Goal: Information Seeking & Learning: Learn about a topic

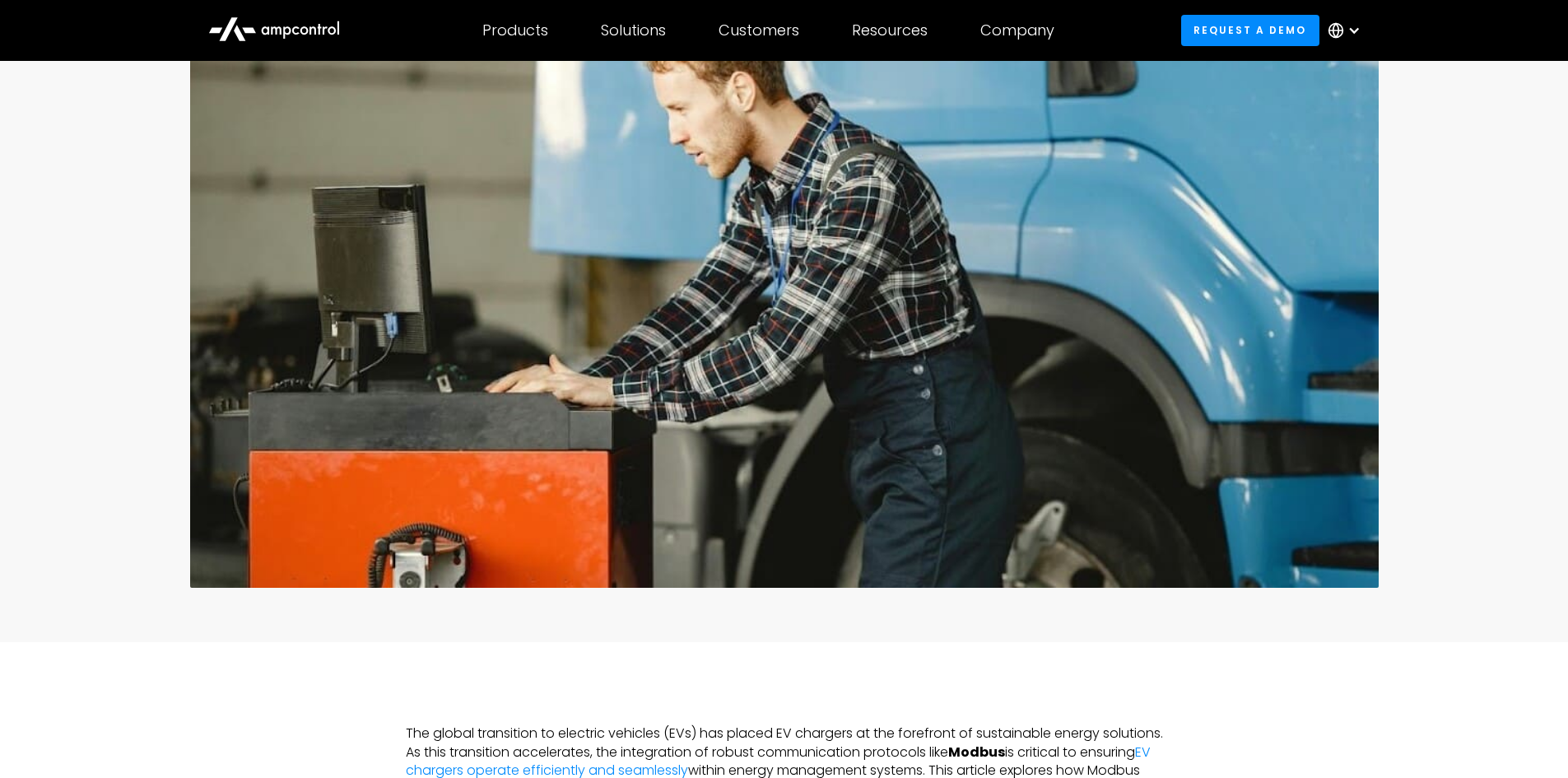
scroll to position [658, 0]
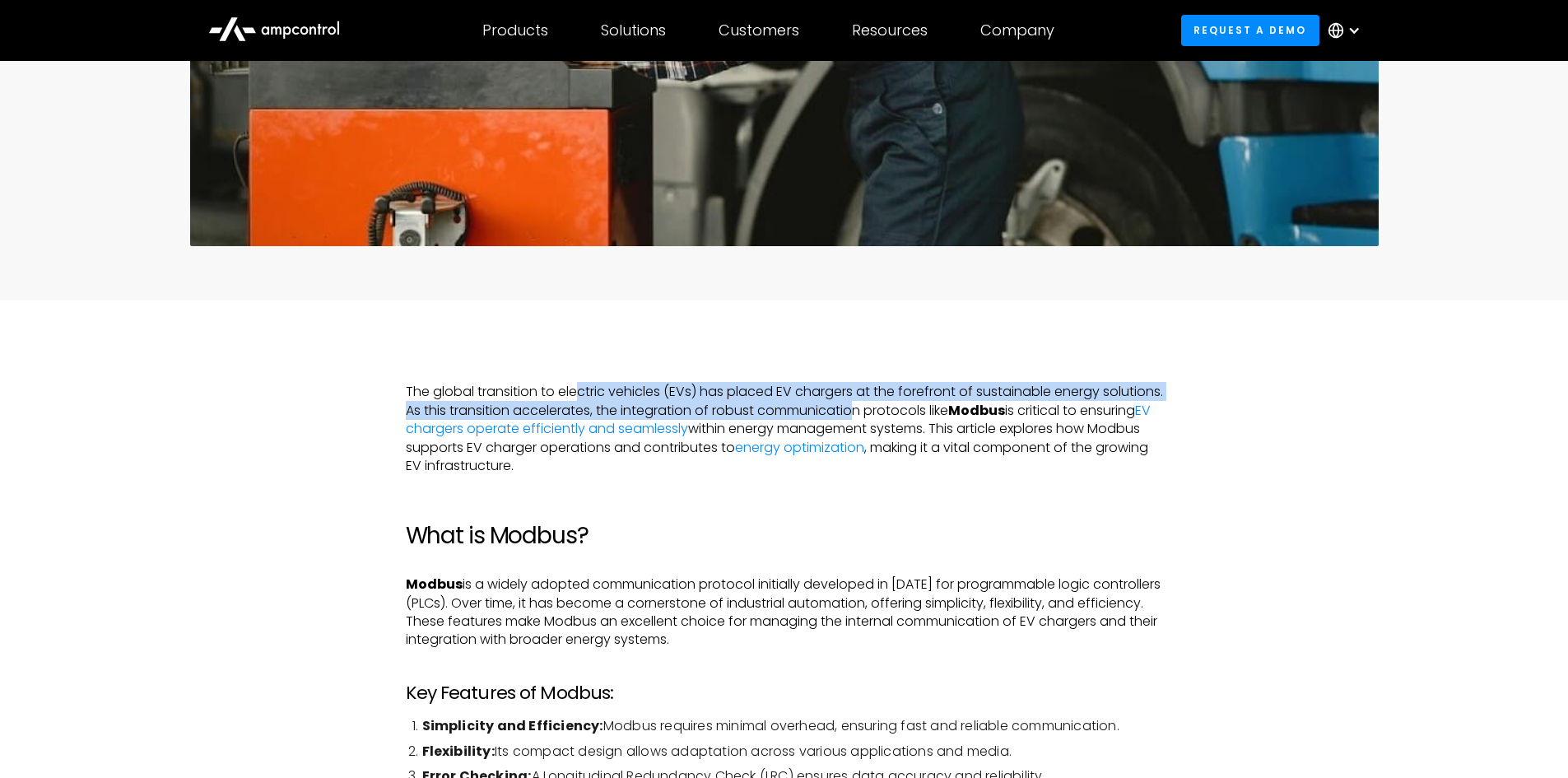
drag, startPoint x: 703, startPoint y: 391, endPoint x: 935, endPoint y: 410, distance: 232.8
click at [934, 410] on p "The global transition to electric vehicles (EVs) has placed EV chargers at the …" at bounding box center [784, 429] width 757 height 92
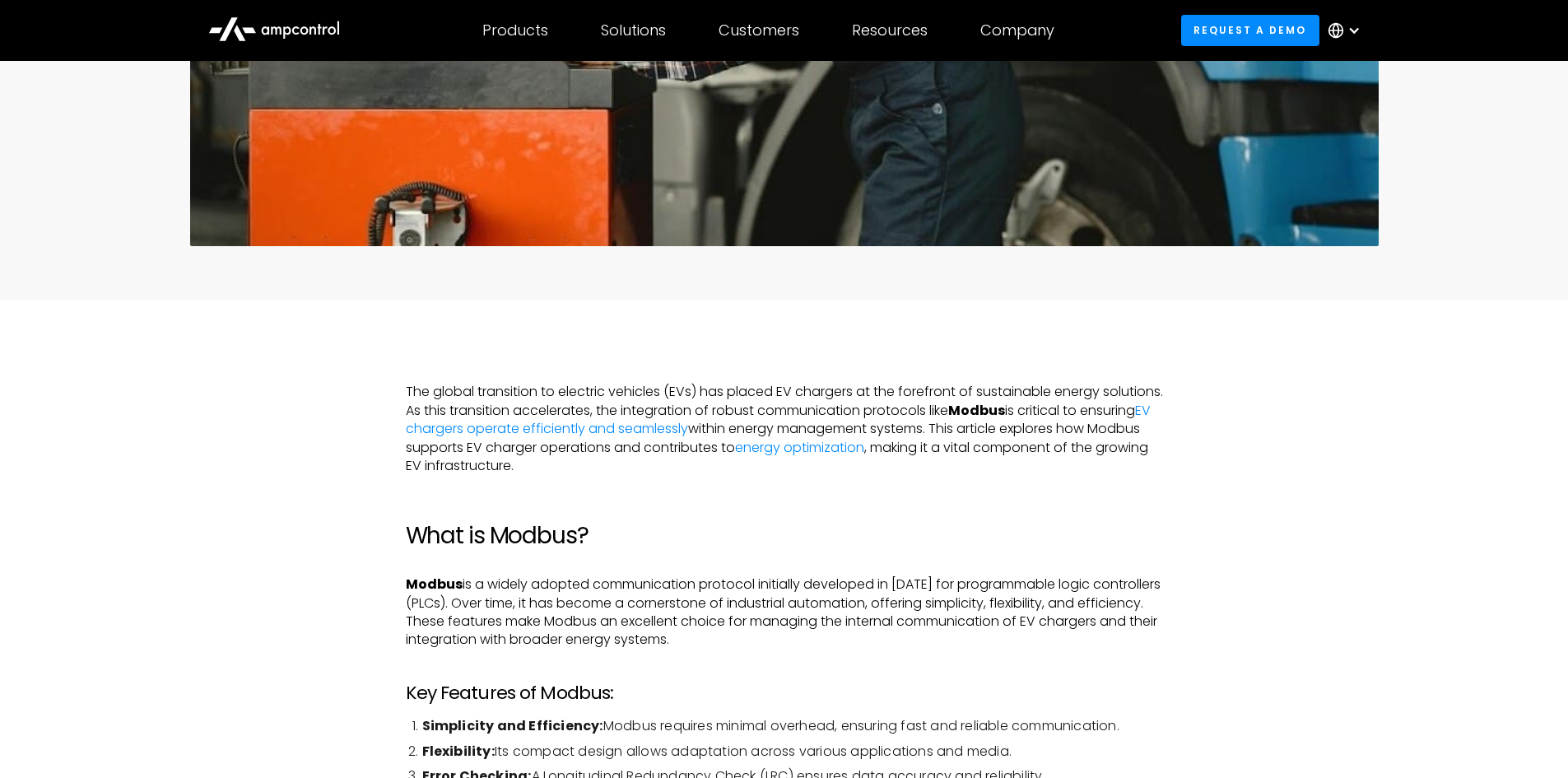
click at [947, 408] on p "The global transition to electric vehicles (EVs) has placed EV chargers at the …" at bounding box center [784, 429] width 757 height 92
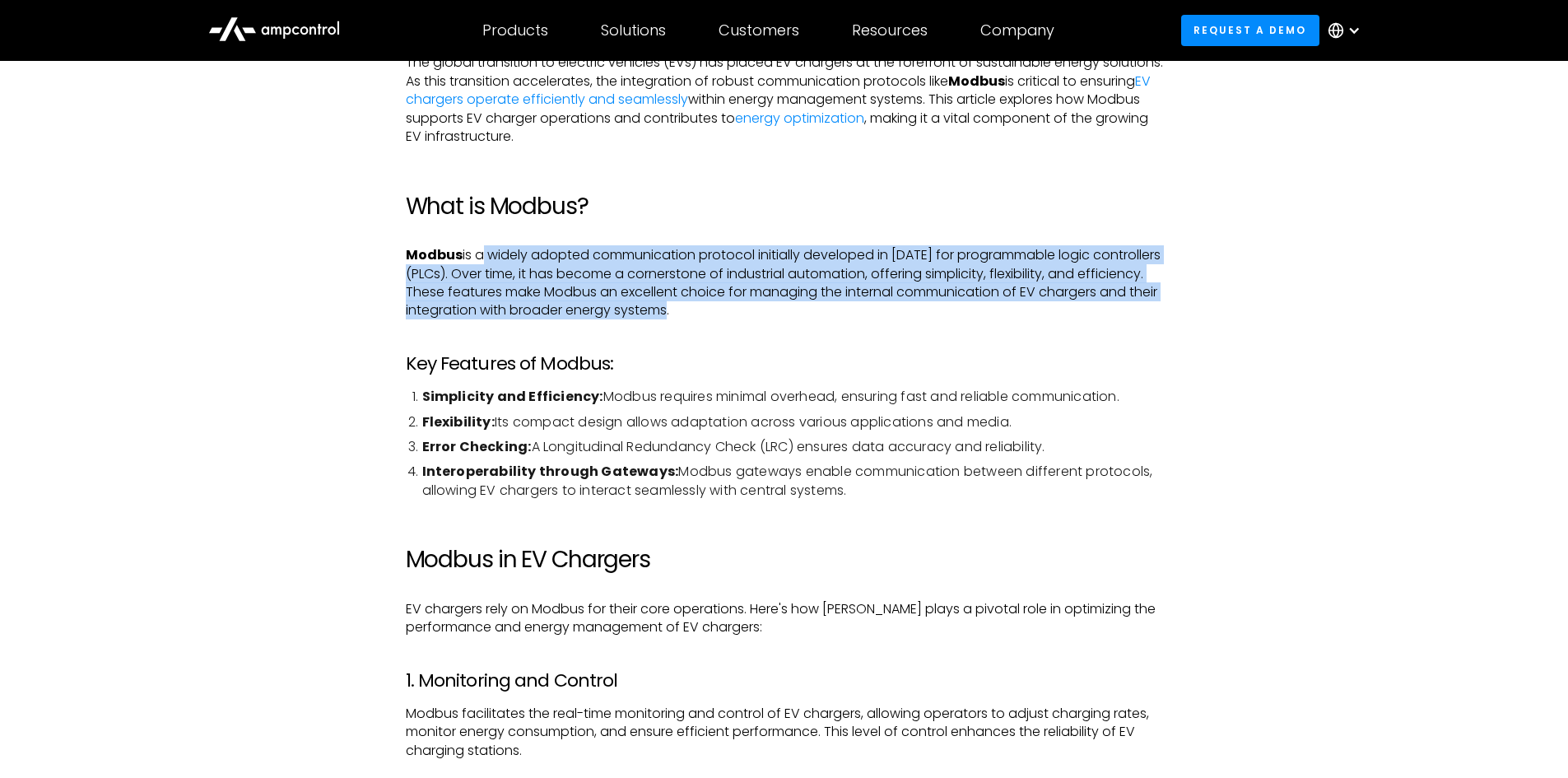
drag, startPoint x: 477, startPoint y: 255, endPoint x: 750, endPoint y: 317, distance: 280.0
click at [740, 312] on p "Modbus is a widely adopted communication protocol initially developed in [DATE]…" at bounding box center [784, 284] width 757 height 74
click at [750, 317] on p "Modbus is a widely adopted communication protocol initially developed in [DATE]…" at bounding box center [784, 284] width 757 height 74
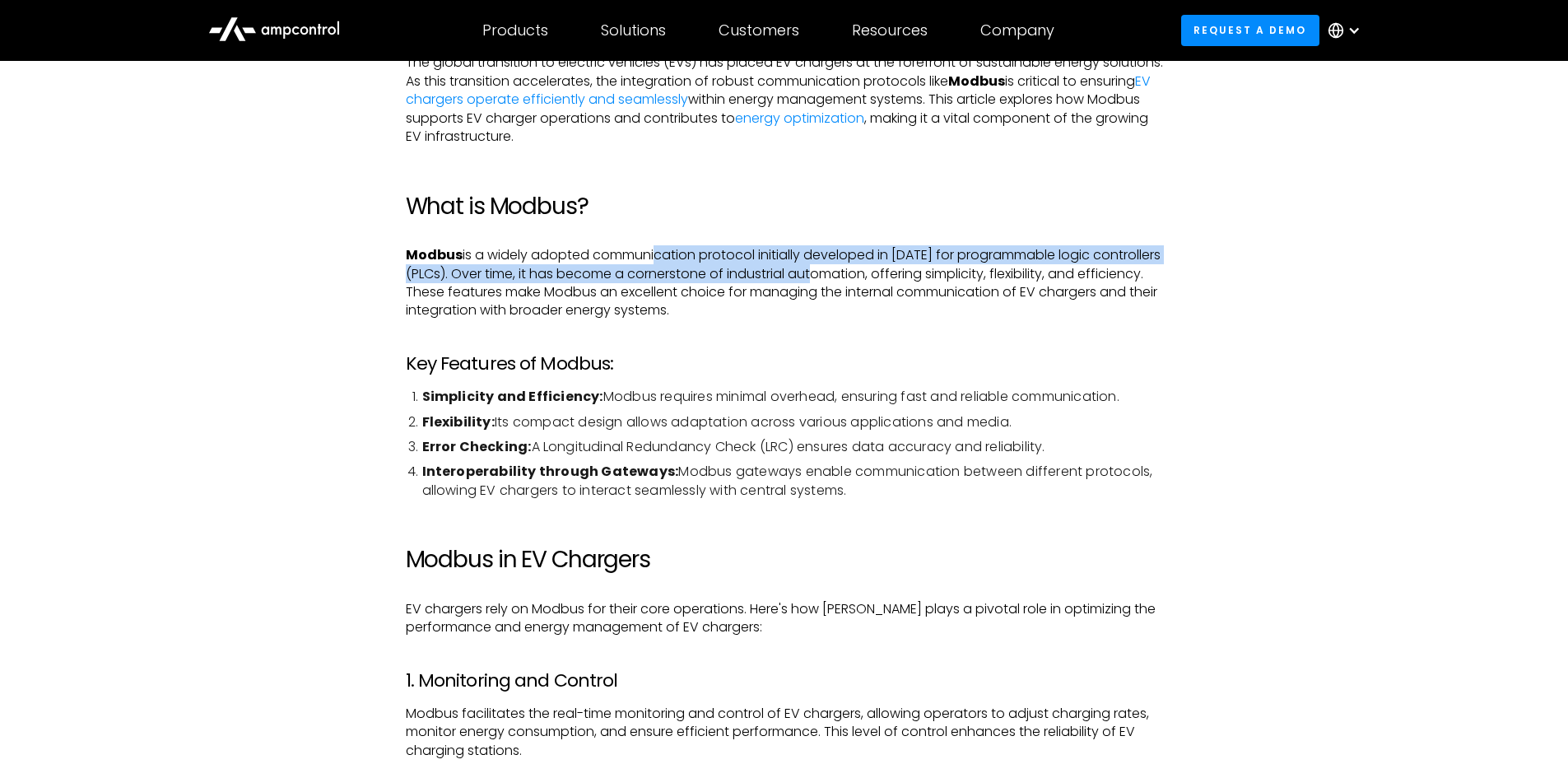
drag, startPoint x: 667, startPoint y: 238, endPoint x: 826, endPoint y: 281, distance: 164.7
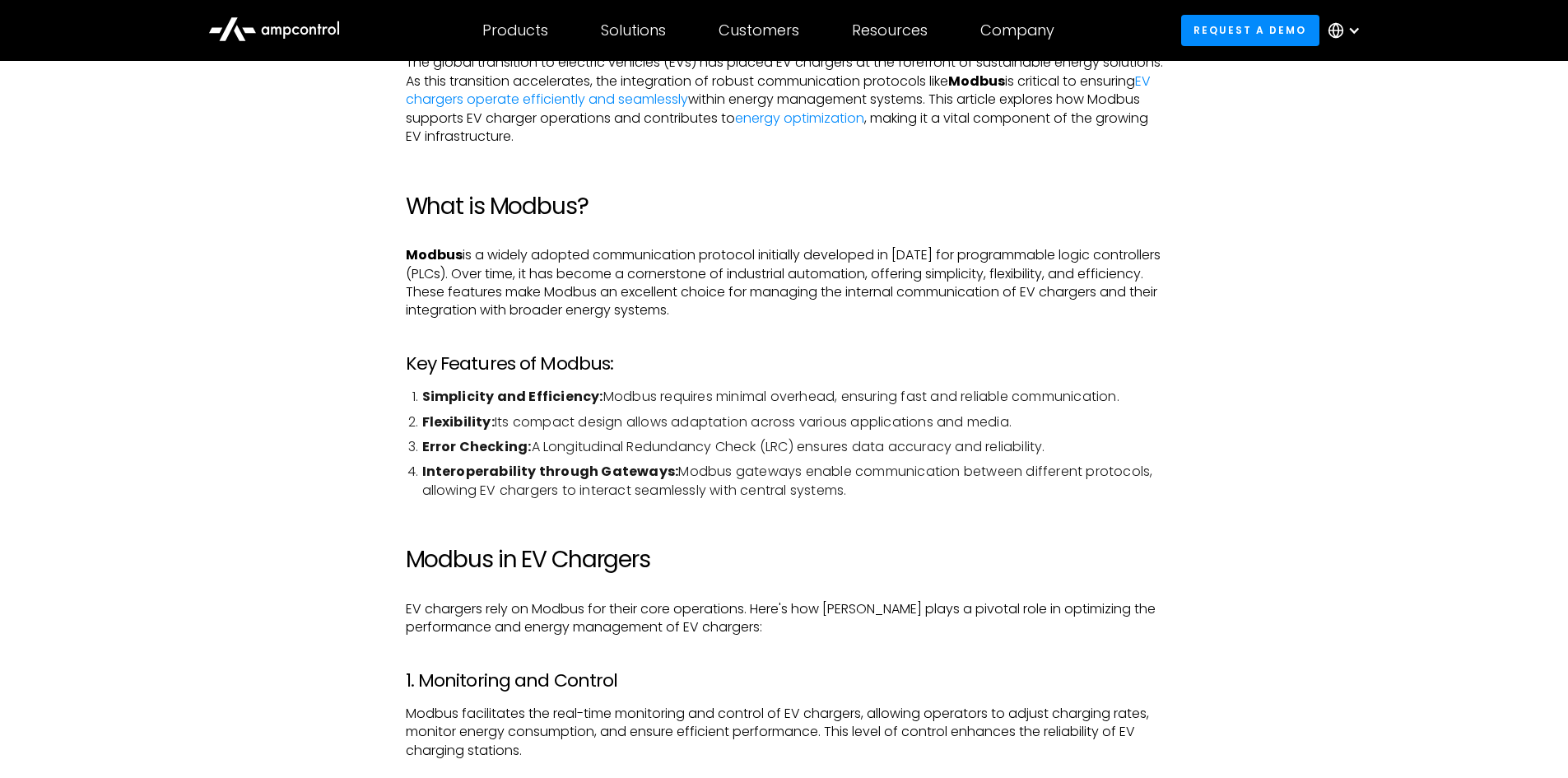
click at [889, 281] on p "Modbus is a widely adopted communication protocol initially developed in [DATE]…" at bounding box center [784, 284] width 757 height 74
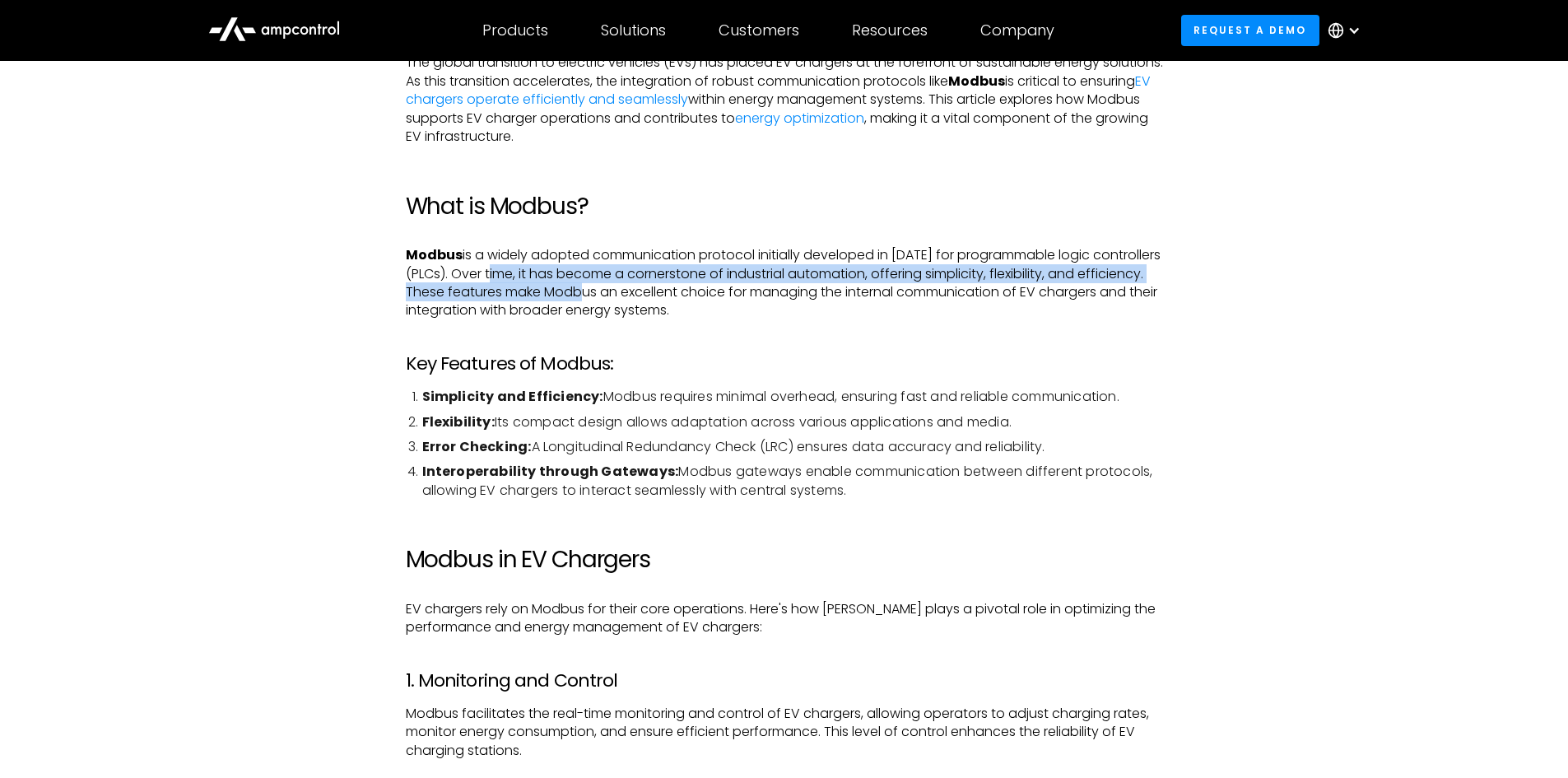
drag, startPoint x: 510, startPoint y: 279, endPoint x: 612, endPoint y: 296, distance: 103.4
click at [605, 294] on p "Modbus is a widely adopted communication protocol initially developed in [DATE]…" at bounding box center [784, 284] width 757 height 74
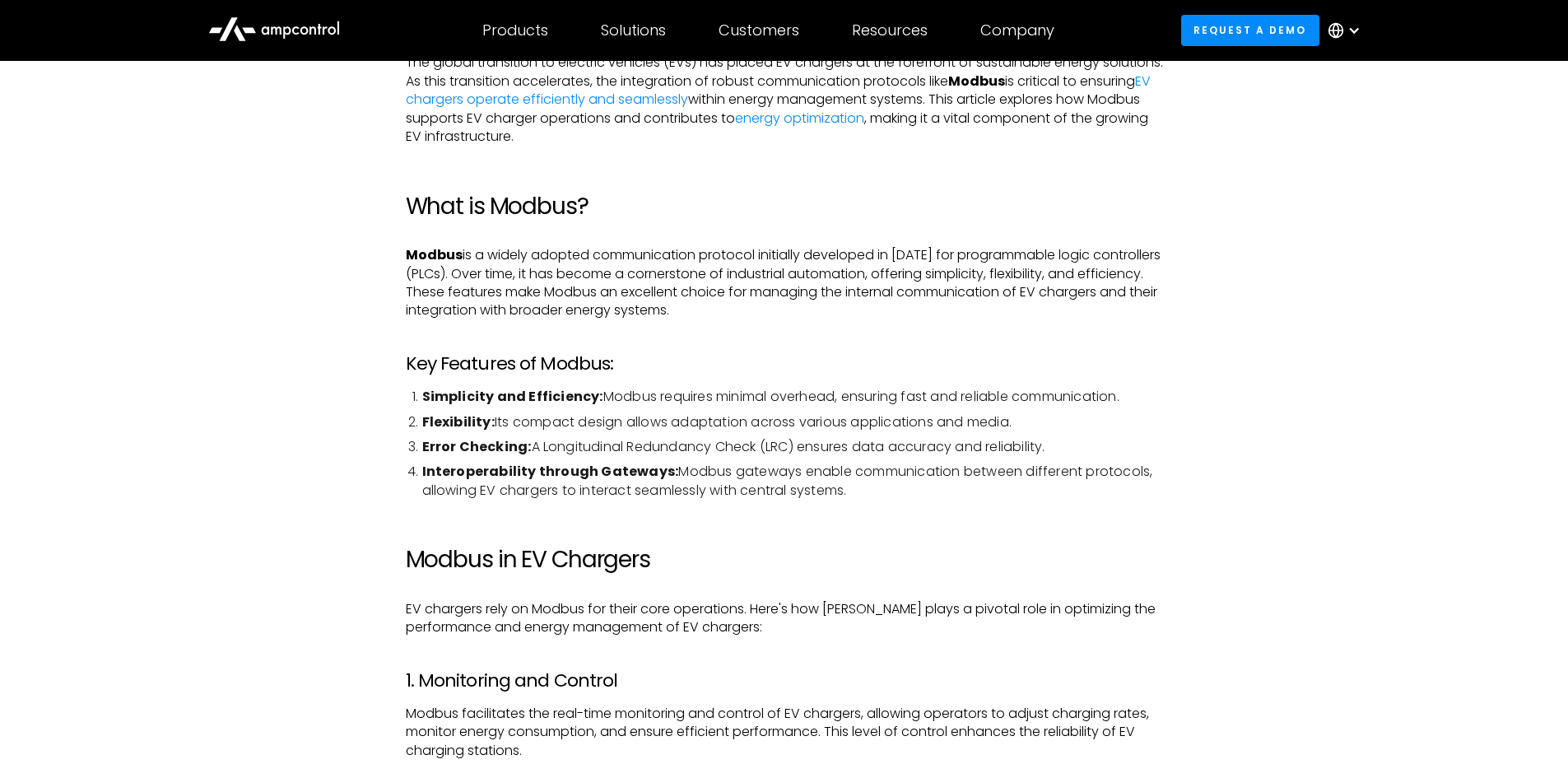
click at [660, 299] on p "Modbus is a widely adopted communication protocol initially developed in [DATE]…" at bounding box center [784, 284] width 757 height 74
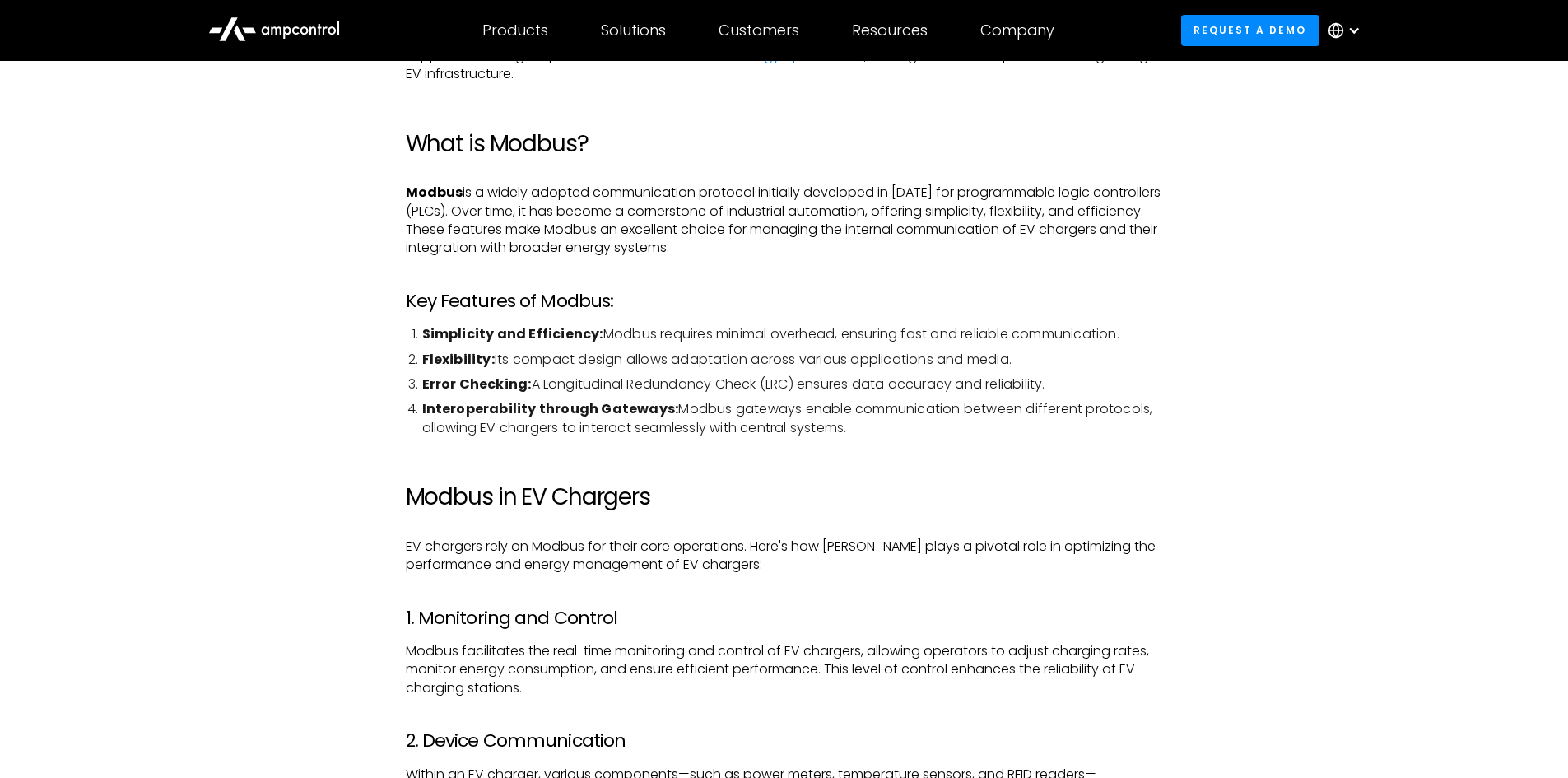
scroll to position [1153, 0]
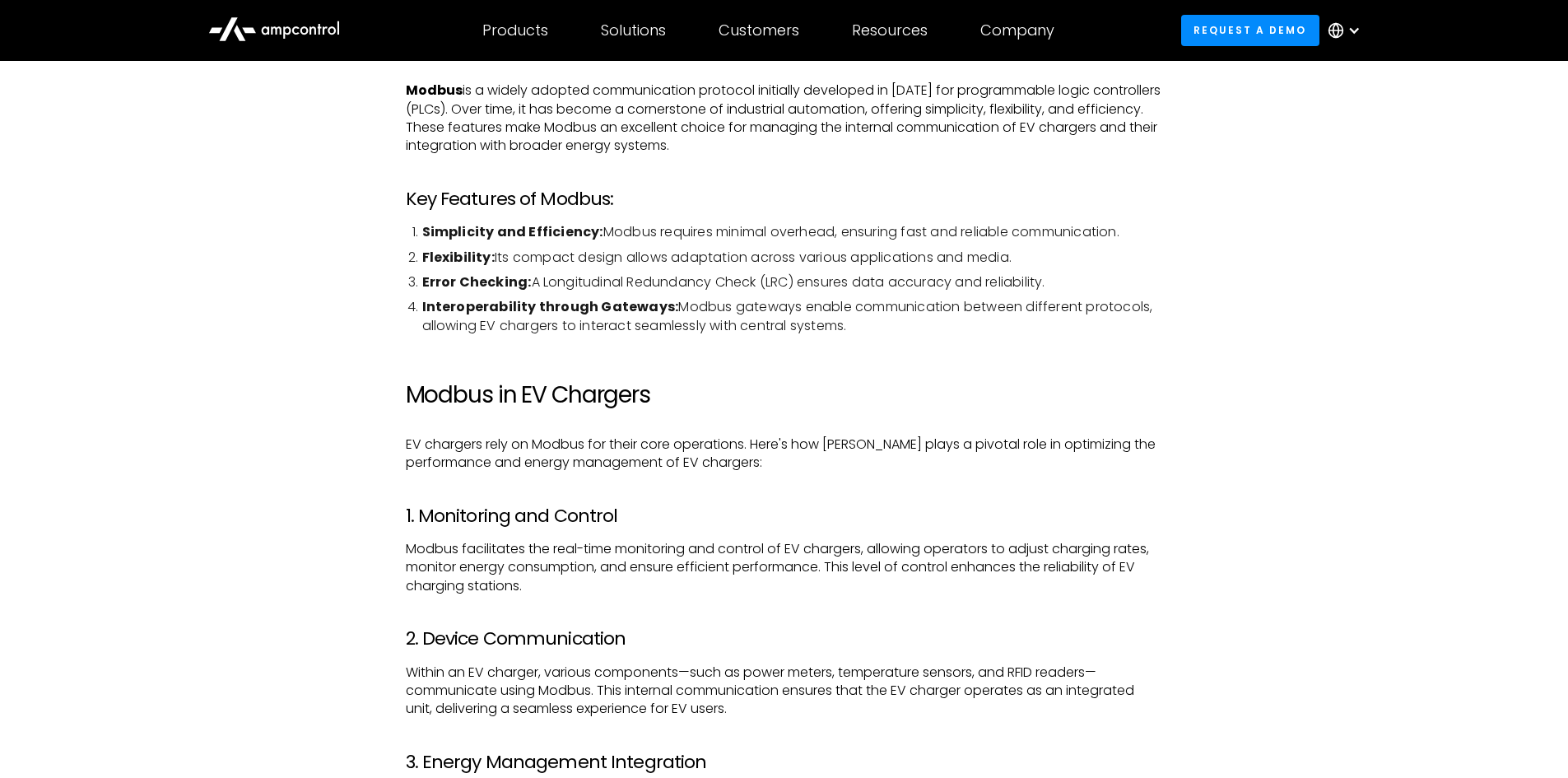
drag, startPoint x: 628, startPoint y: 278, endPoint x: 1114, endPoint y: 292, distance: 486.2
click at [1114, 292] on li "Error Checking: A Longitudinal Redundancy Check (LRC) ensures data accuracy and…" at bounding box center [792, 283] width 741 height 18
click at [1124, 293] on ol "Simplicity and Efficiency: Modbus requires minimal overhead, ensuring fast and …" at bounding box center [784, 279] width 757 height 112
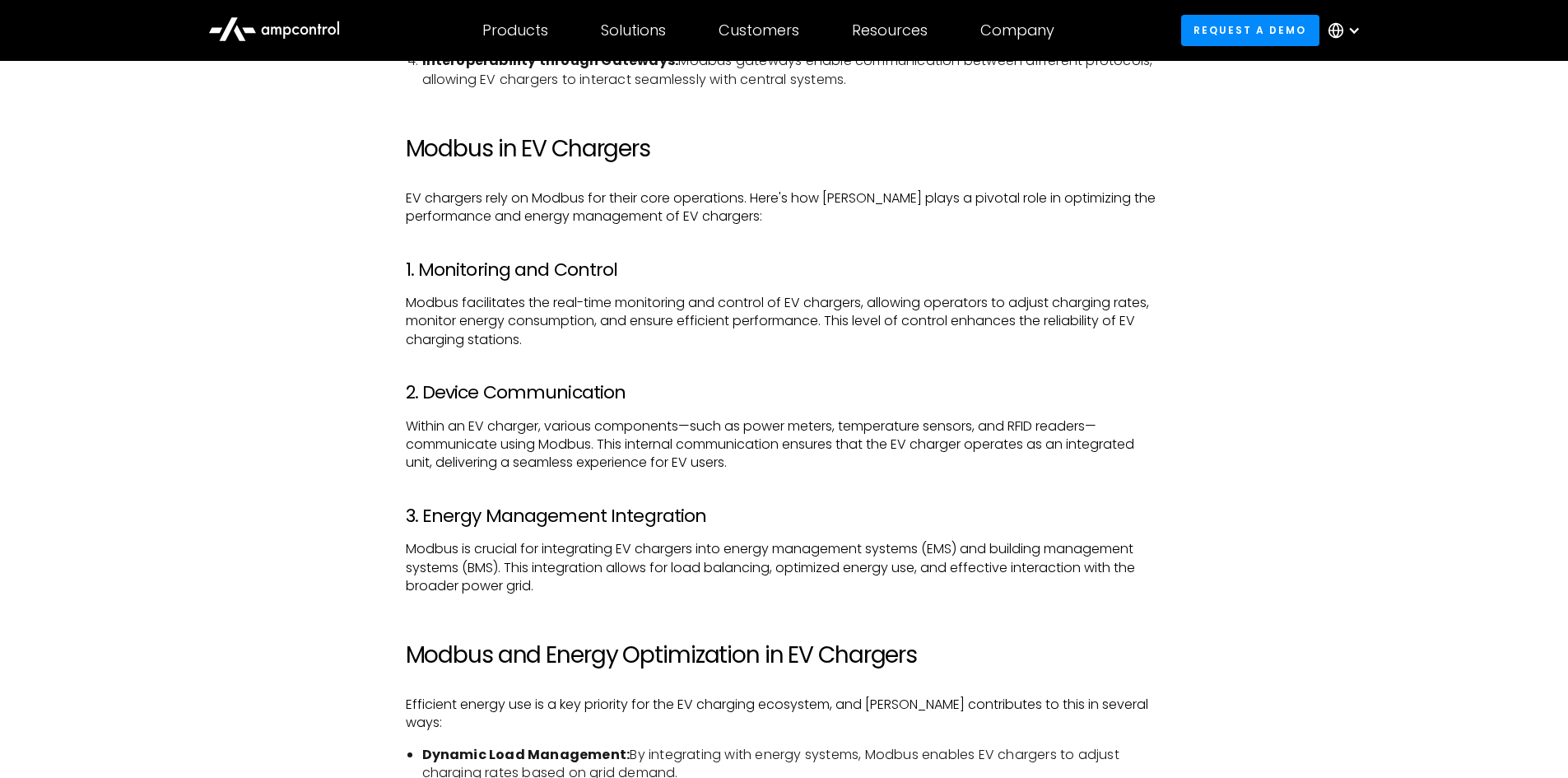
scroll to position [1399, 0]
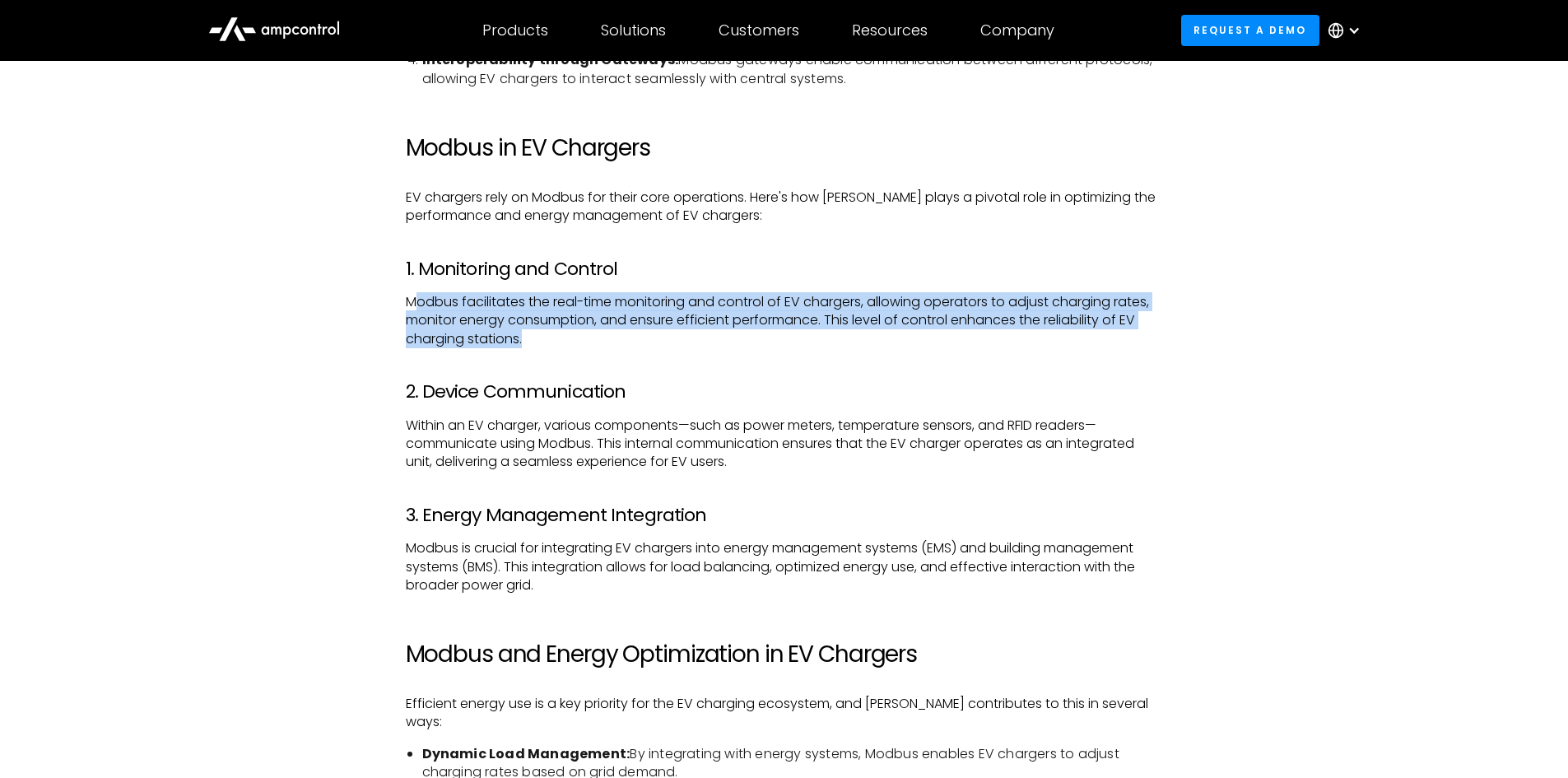
drag, startPoint x: 420, startPoint y: 300, endPoint x: 688, endPoint y: 337, distance: 270.5
click at [688, 337] on p "Modbus facilitates the real-time monitoring and control of EV chargers, allowin…" at bounding box center [784, 321] width 757 height 55
click at [690, 337] on p "Modbus facilitates the real-time monitoring and control of EV chargers, allowin…" at bounding box center [784, 321] width 757 height 55
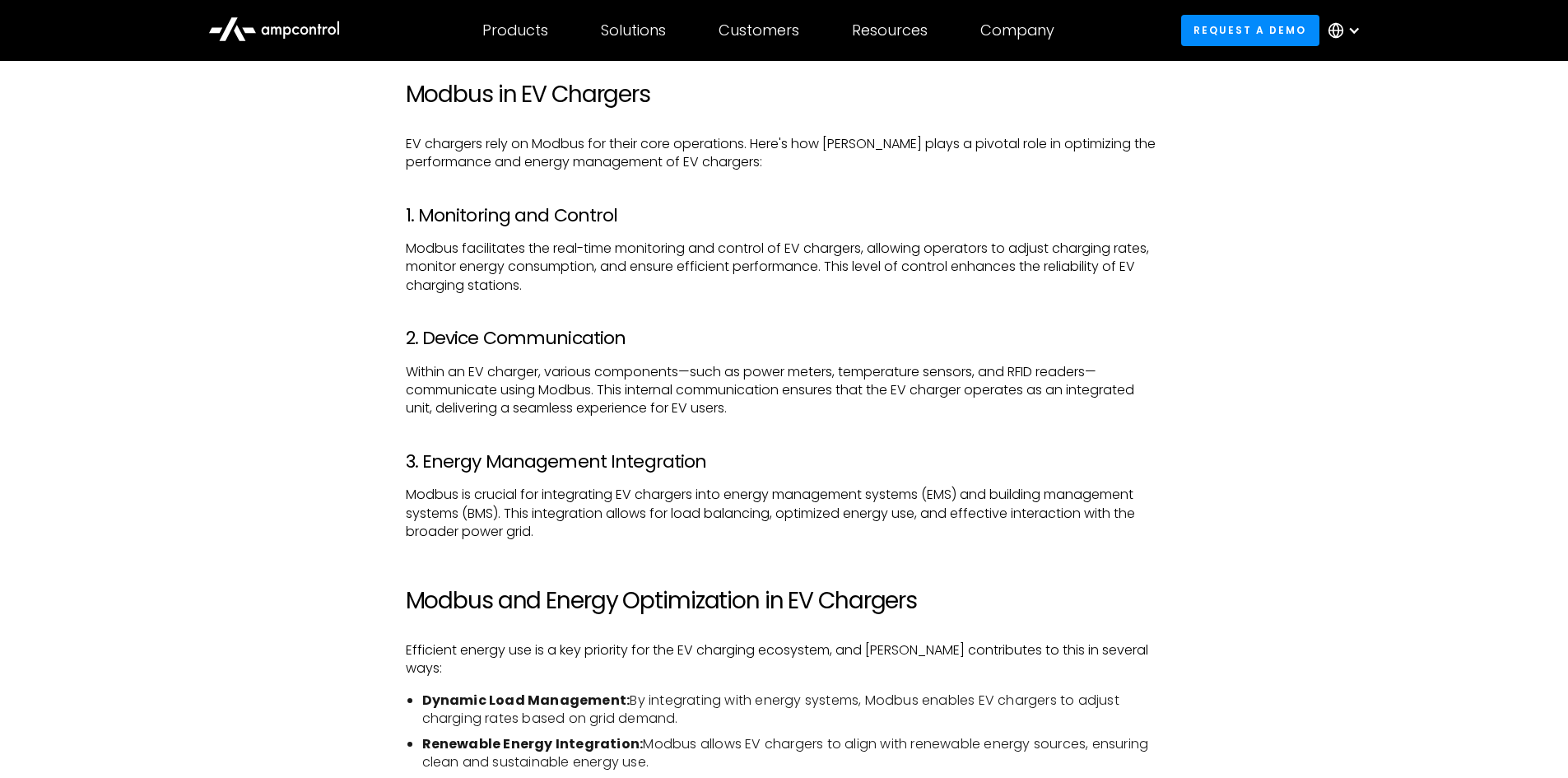
scroll to position [1482, 0]
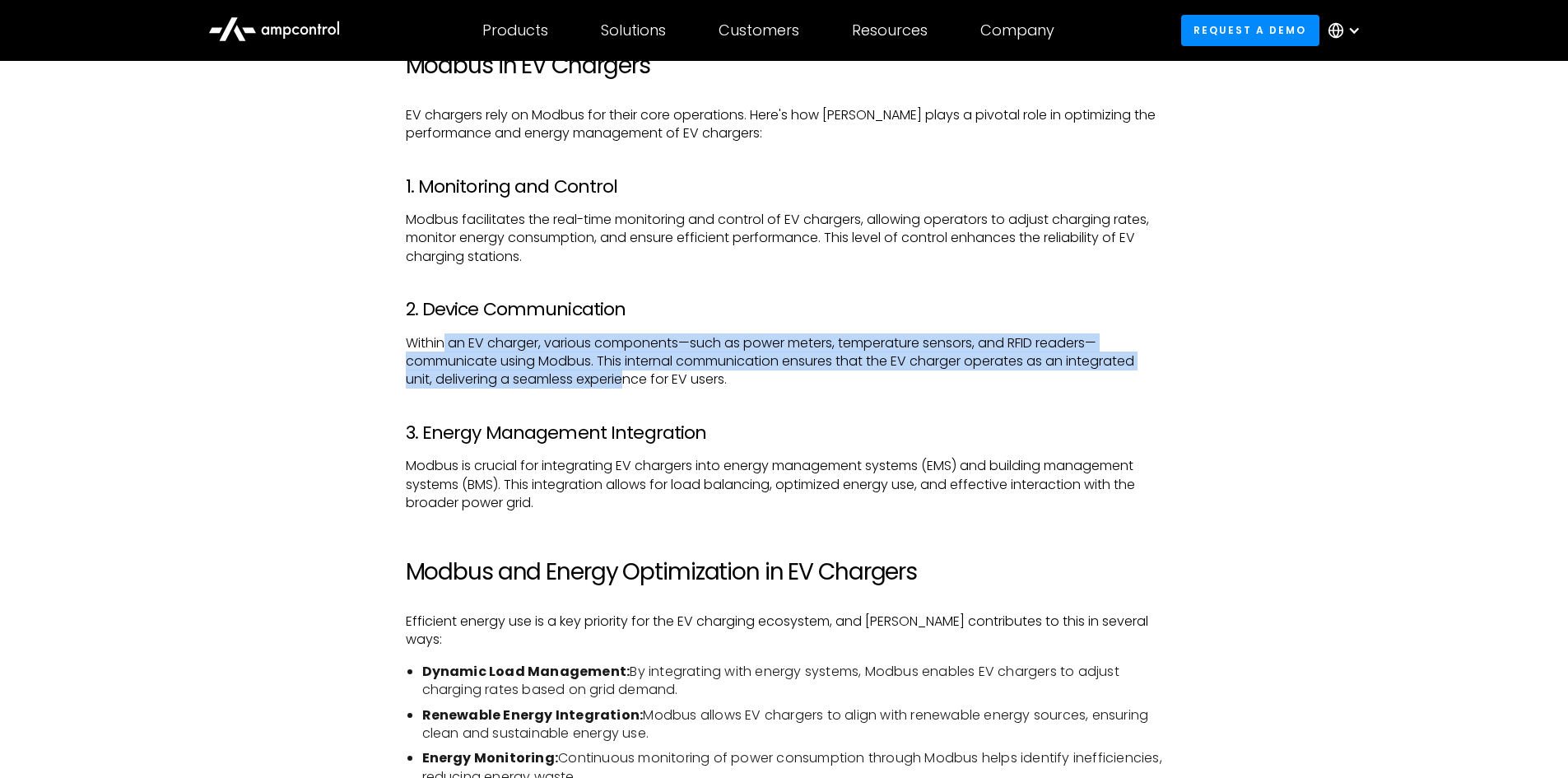
drag, startPoint x: 447, startPoint y: 342, endPoint x: 657, endPoint y: 382, distance: 213.8
click at [635, 380] on p "Within an EV charger, various components—such as power meters, temperature sens…" at bounding box center [784, 362] width 757 height 55
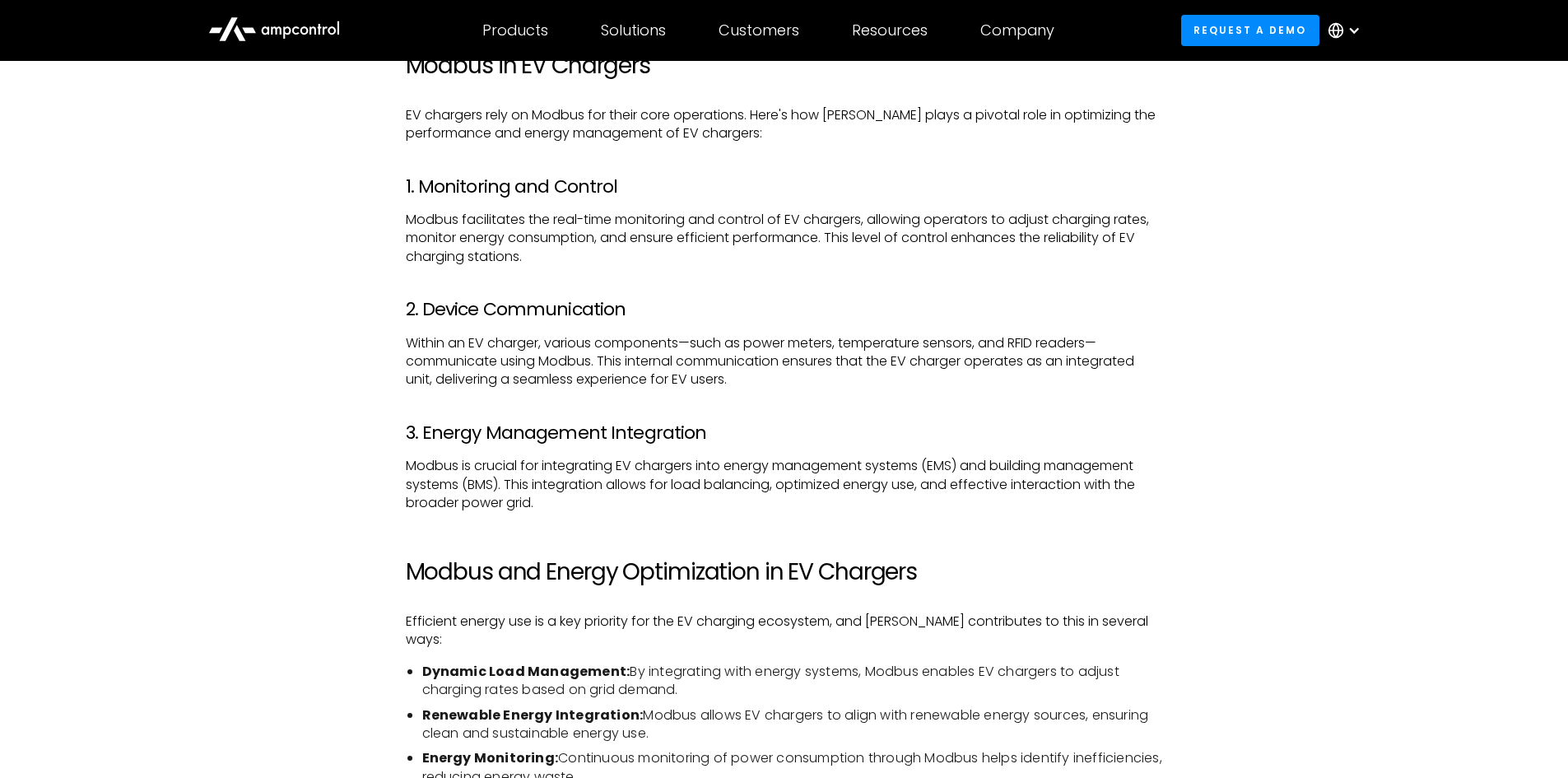
click at [665, 383] on p "Within an EV charger, various components—such as power meters, temperature sens…" at bounding box center [784, 362] width 757 height 55
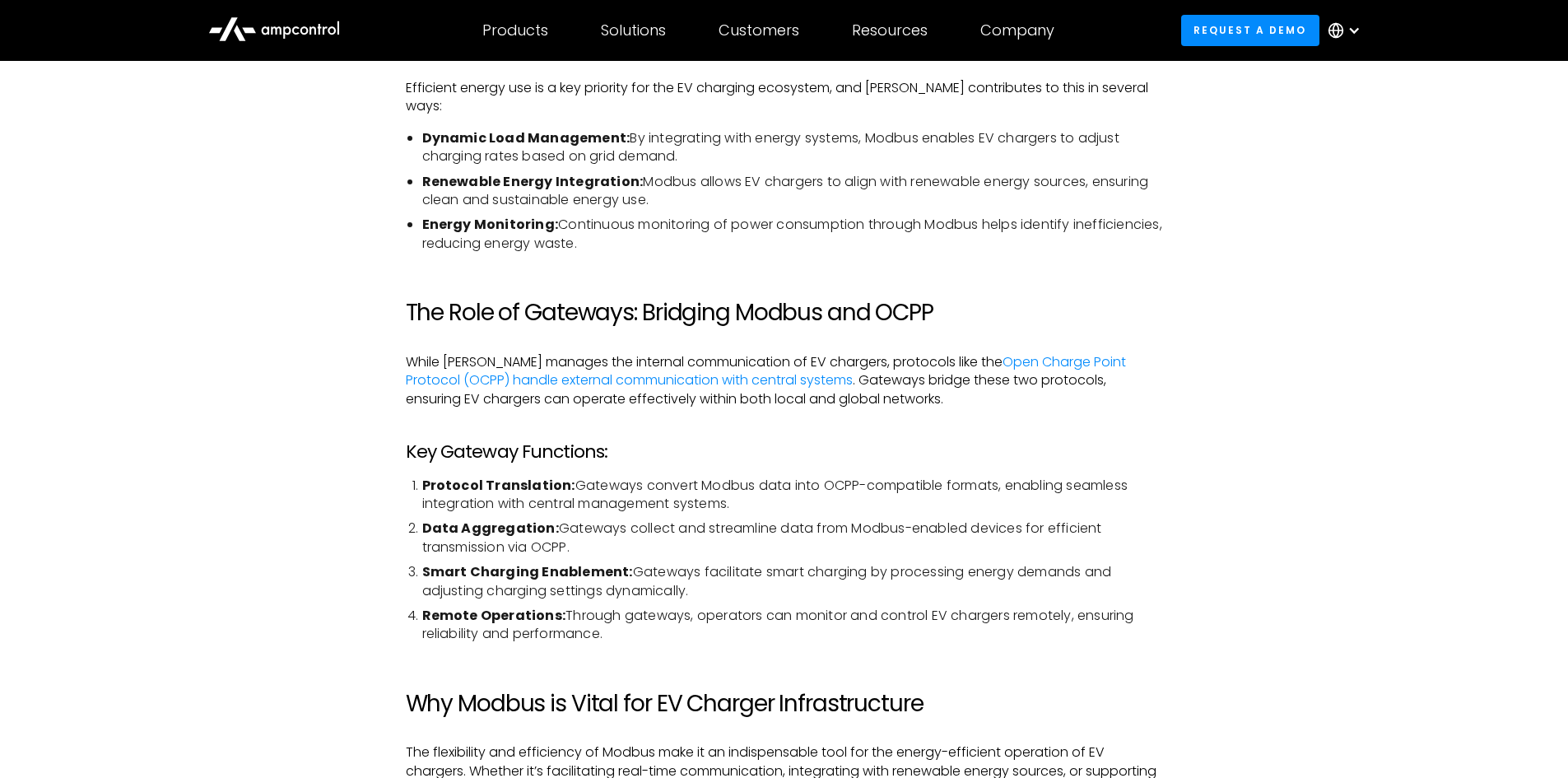
scroll to position [2058, 0]
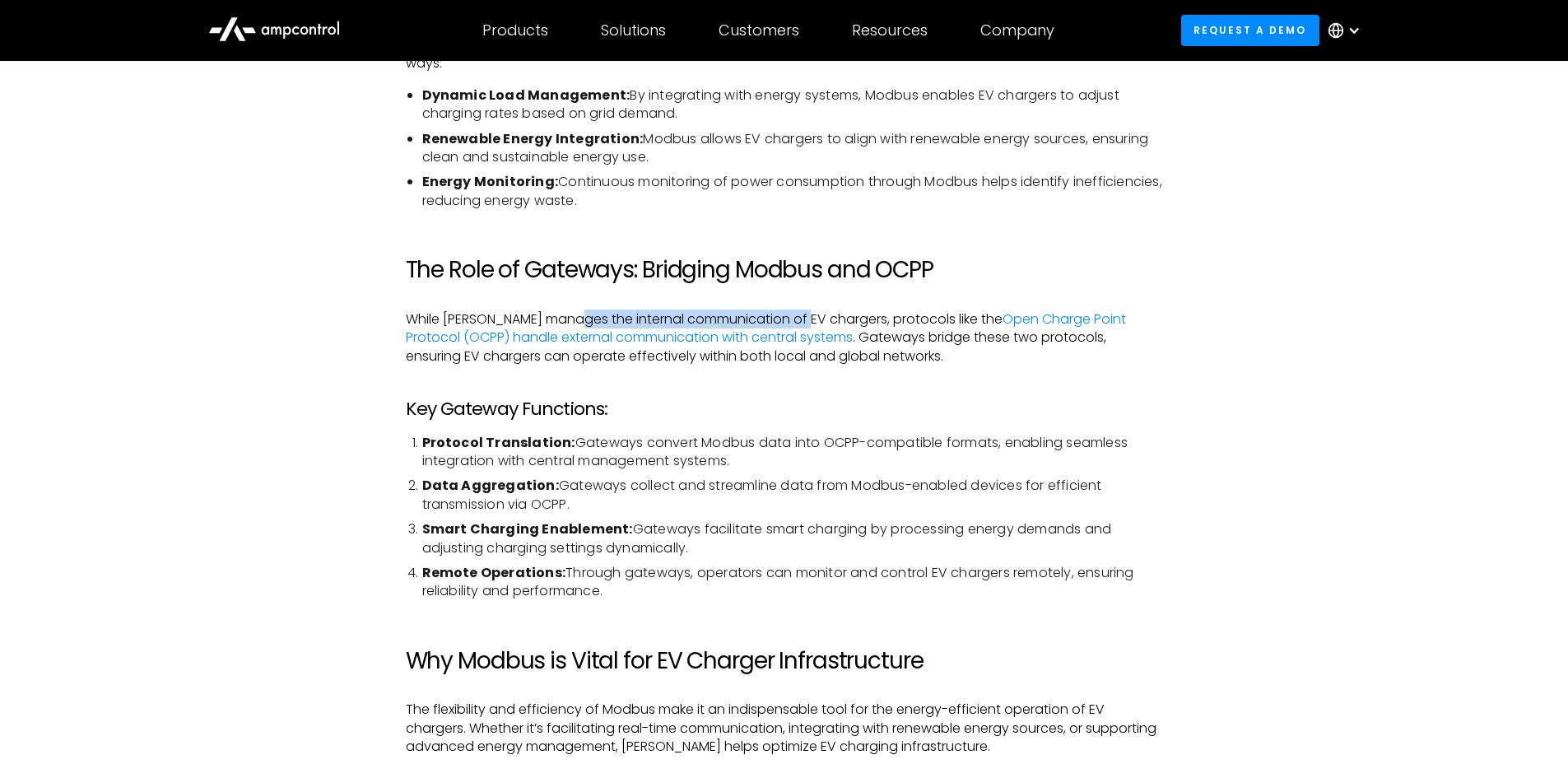
drag, startPoint x: 608, startPoint y: 300, endPoint x: 817, endPoint y: 298, distance: 209.0
click at [817, 311] on p "While [PERSON_NAME] manages the internal communication of EV chargers, protocol…" at bounding box center [784, 338] width 757 height 55
click at [821, 311] on p "While [PERSON_NAME] manages the internal communication of EV chargers, protocol…" at bounding box center [784, 338] width 757 height 55
drag, startPoint x: 882, startPoint y: 302, endPoint x: 954, endPoint y: 307, distance: 72.2
click at [954, 311] on p "While [PERSON_NAME] manages the internal communication of EV chargers, protocol…" at bounding box center [784, 338] width 757 height 55
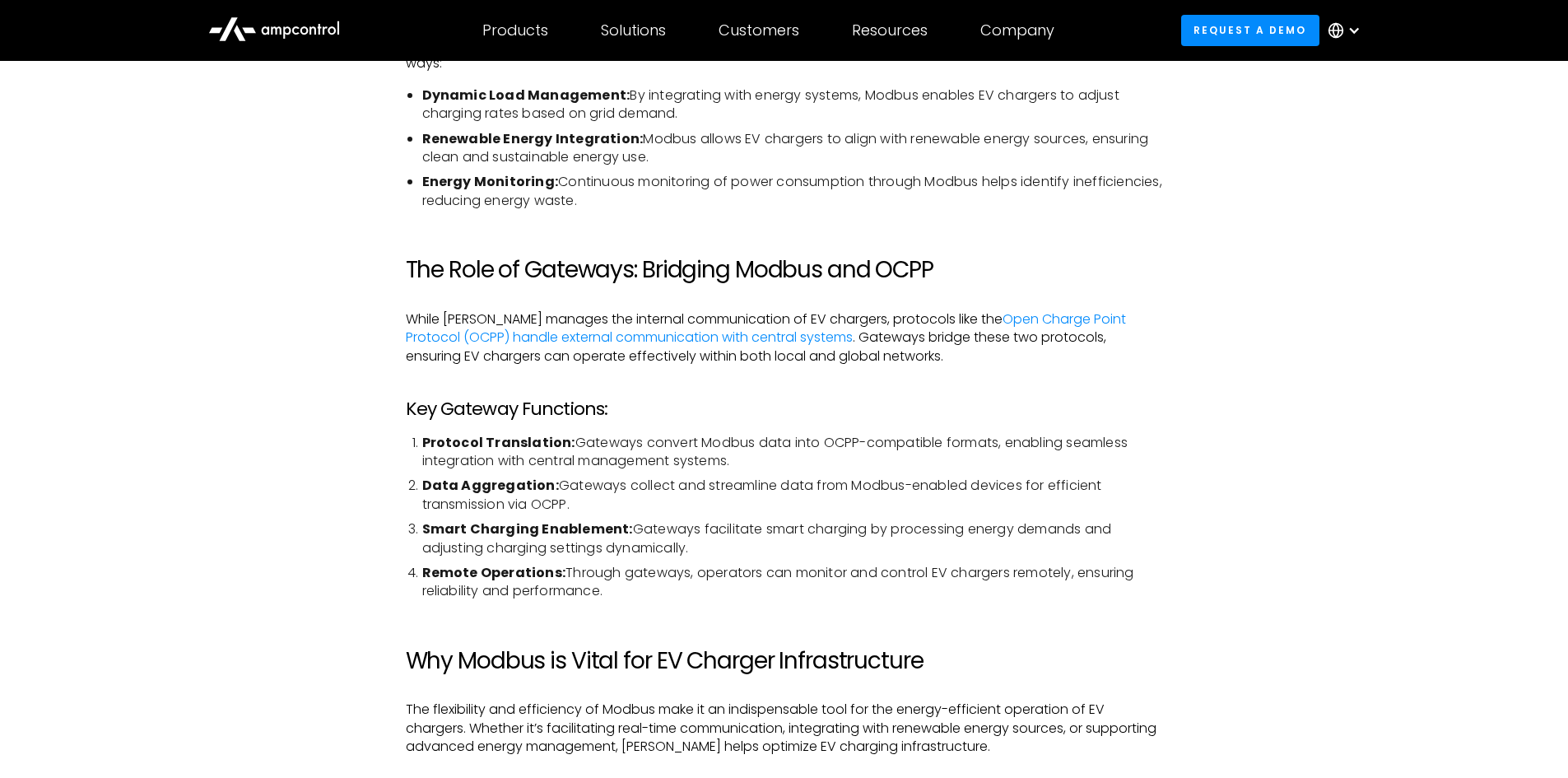
click at [961, 311] on p "While [PERSON_NAME] manages the internal communication of EV chargers, protocol…" at bounding box center [784, 338] width 757 height 55
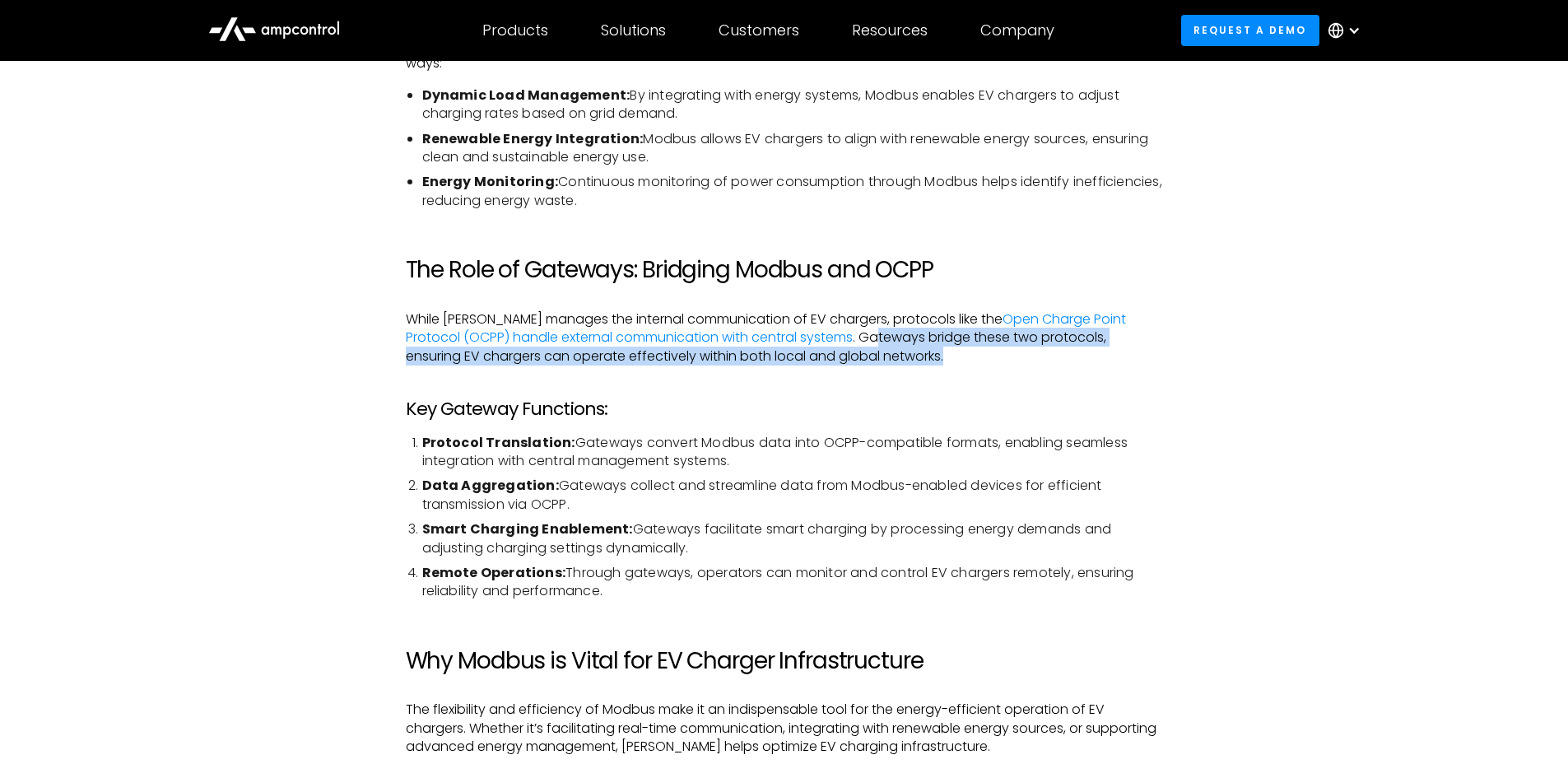
drag, startPoint x: 823, startPoint y: 316, endPoint x: 906, endPoint y: 331, distance: 84.3
click at [906, 331] on p "While [PERSON_NAME] manages the internal communication of EV chargers, protocol…" at bounding box center [784, 338] width 757 height 55
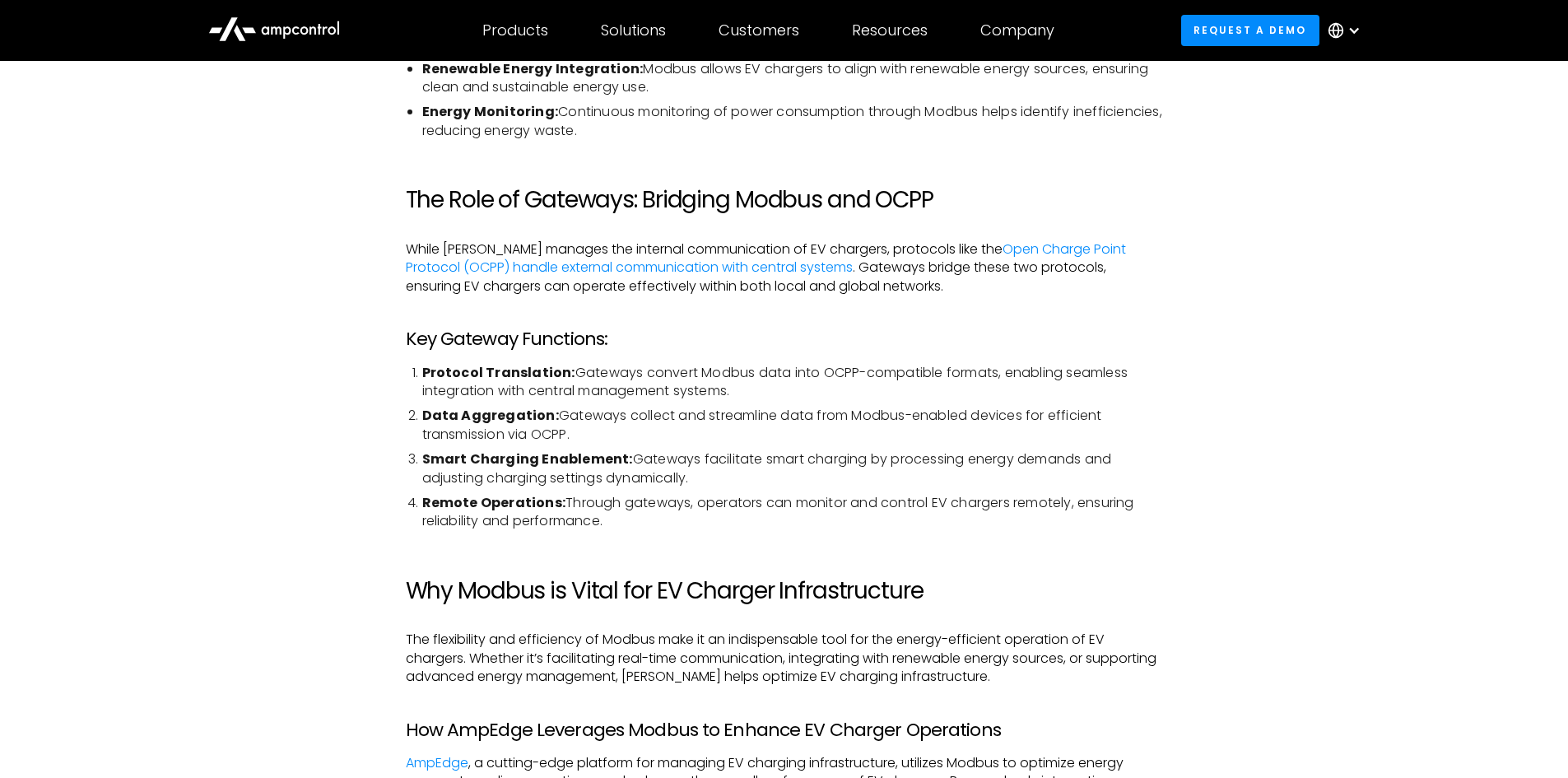
scroll to position [2223, 0]
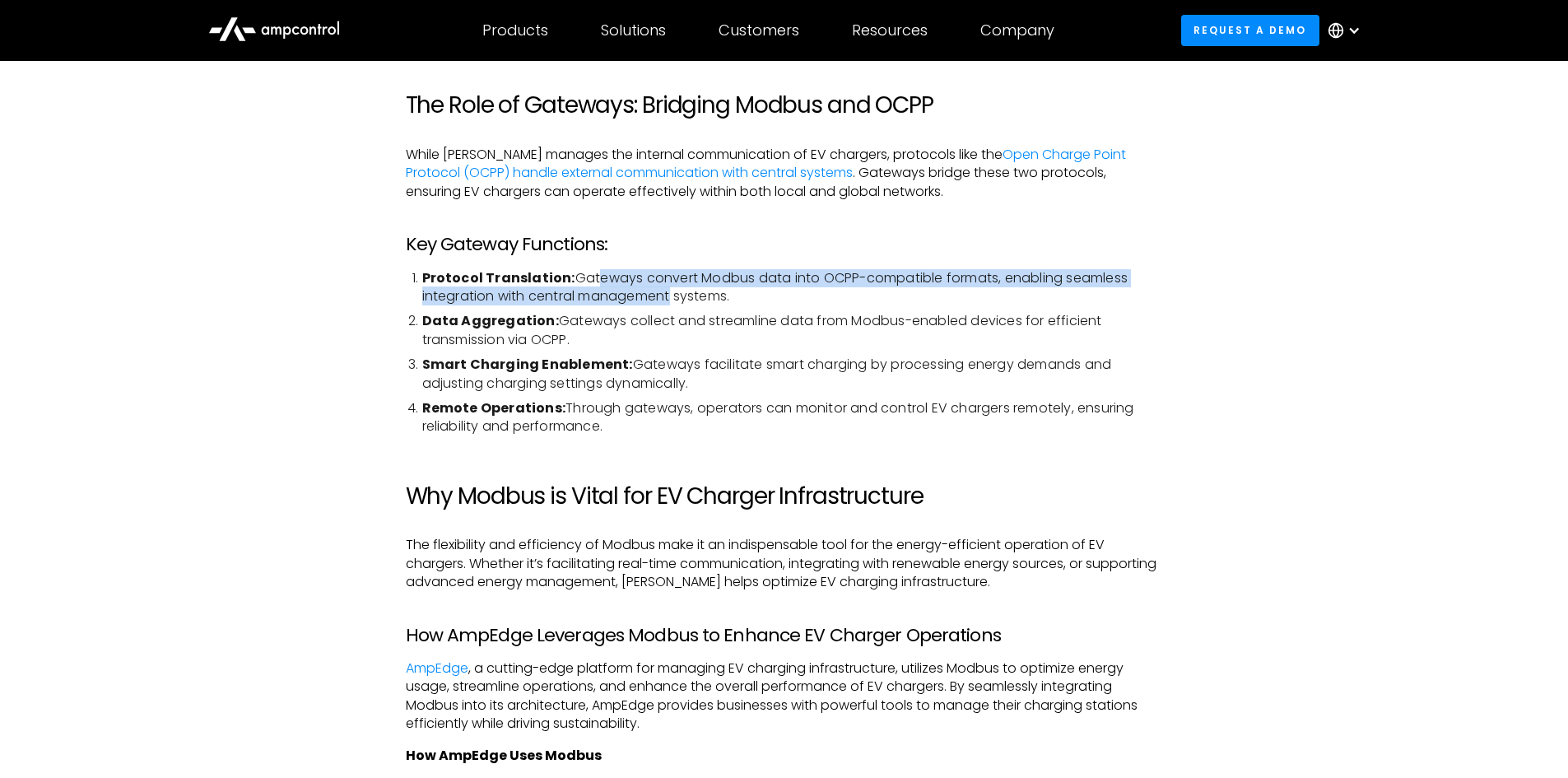
drag, startPoint x: 590, startPoint y: 254, endPoint x: 668, endPoint y: 283, distance: 83.2
click at [668, 283] on li "Protocol Translation: Gateways convert Modbus data into OCPP-compatible formats…" at bounding box center [792, 288] width 741 height 37
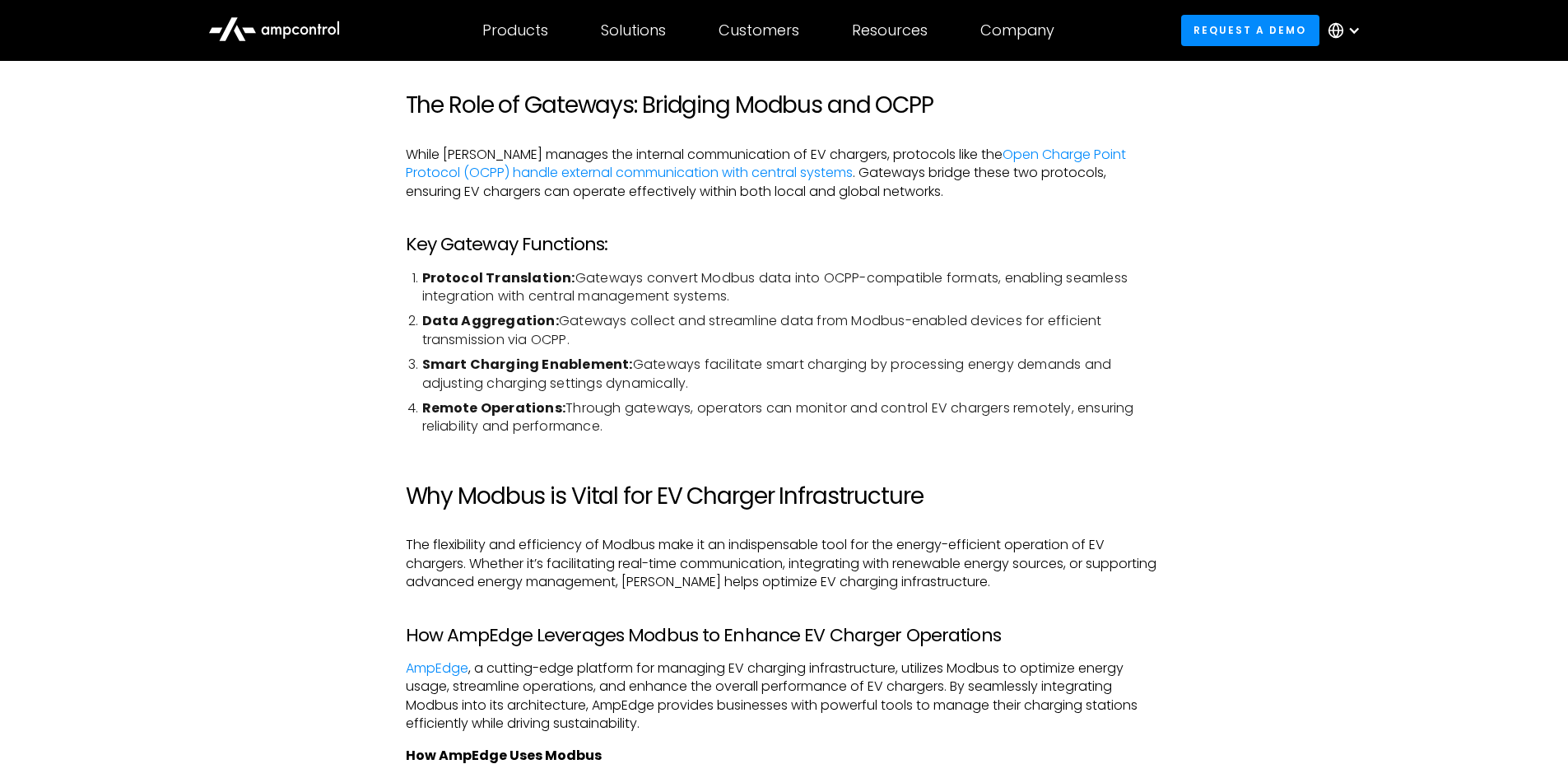
click at [695, 282] on li "Protocol Translation: Gateways convert Modbus data into OCPP-compatible formats…" at bounding box center [792, 288] width 741 height 37
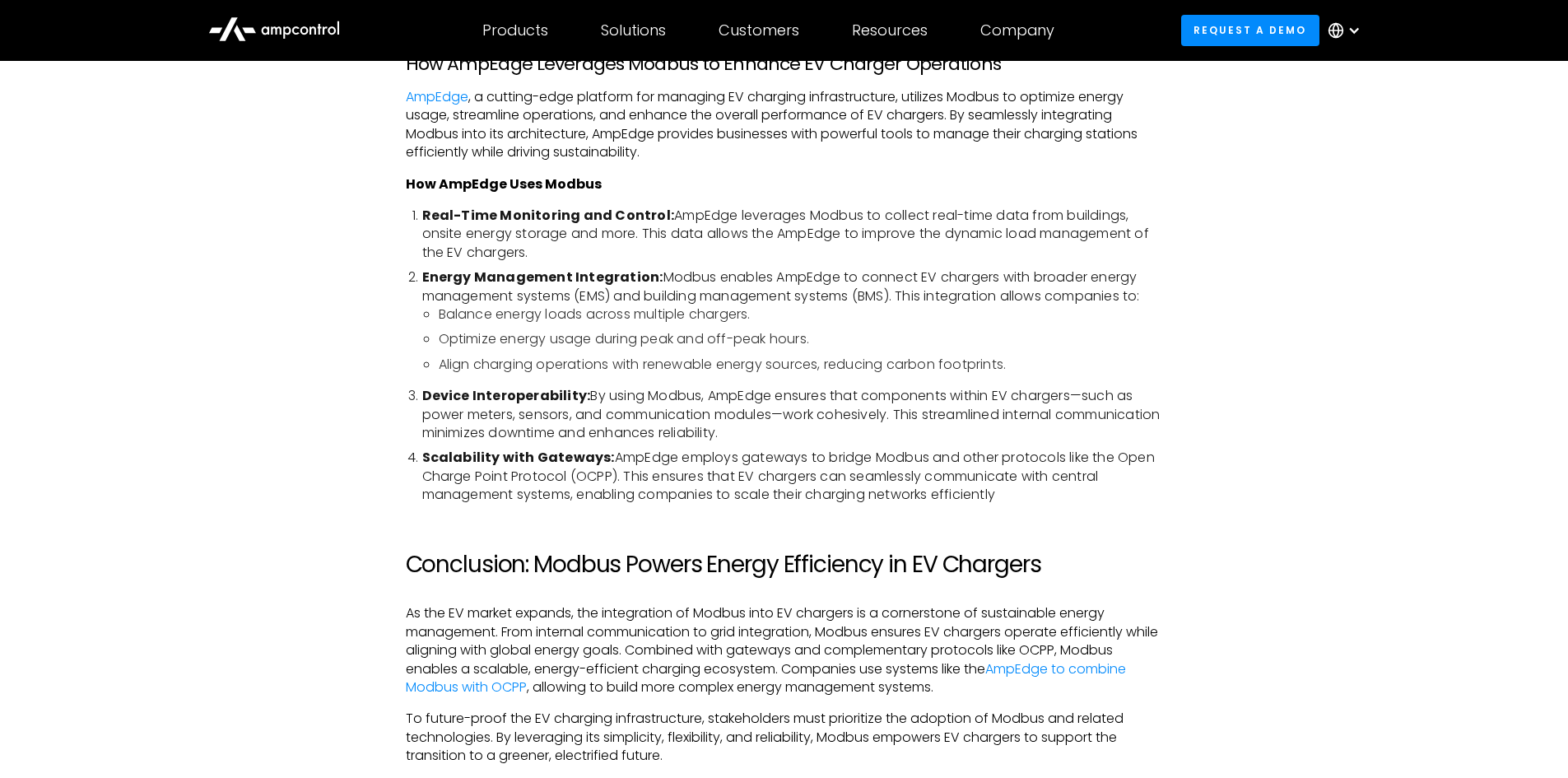
scroll to position [2799, 0]
